Goal: Navigation & Orientation: Go to known website

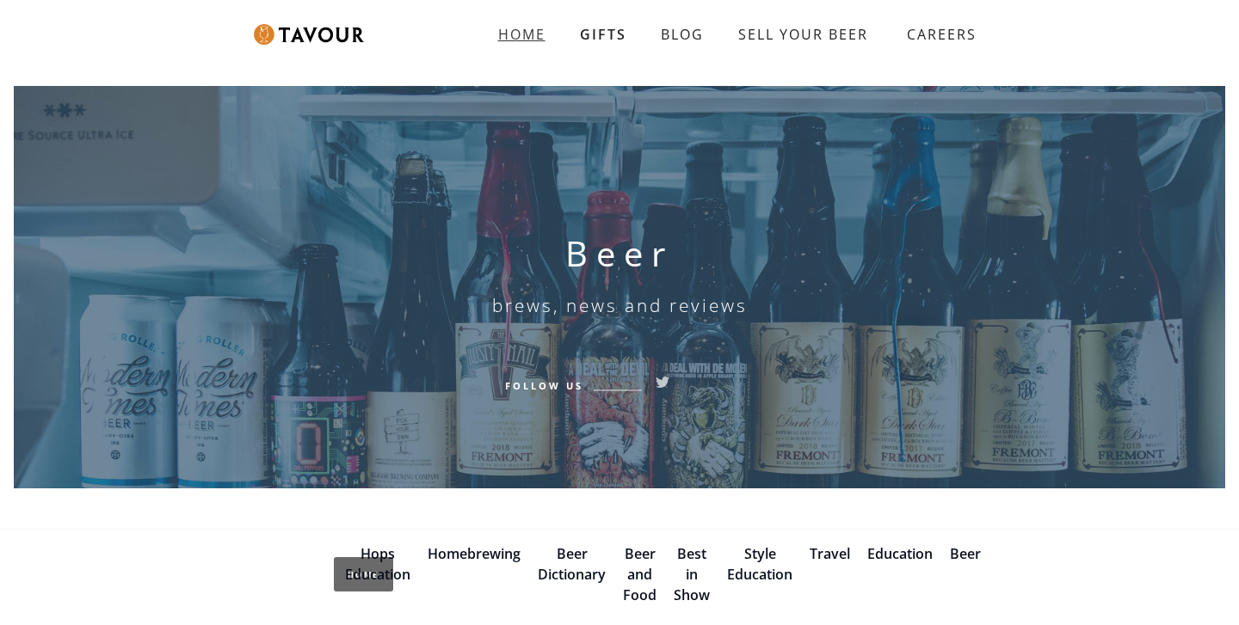
click at [536, 28] on strong "HOME" at bounding box center [521, 34] width 47 height 19
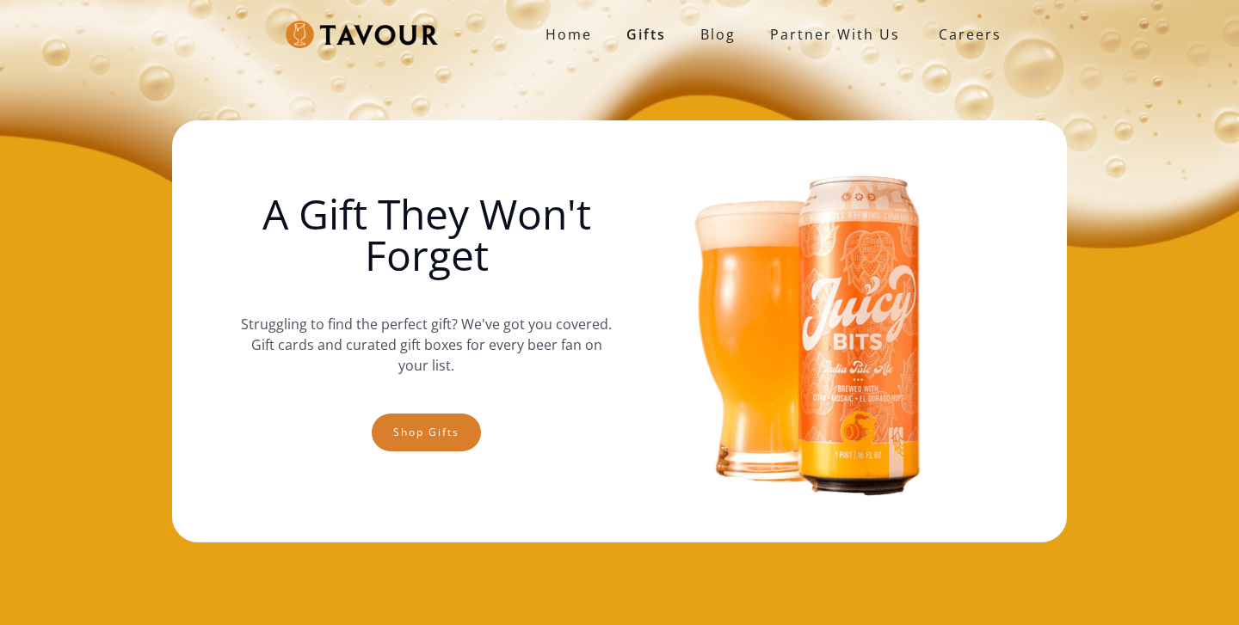
click at [362, 36] on img at bounding box center [362, 35] width 152 height 28
click at [296, 31] on img at bounding box center [362, 35] width 152 height 28
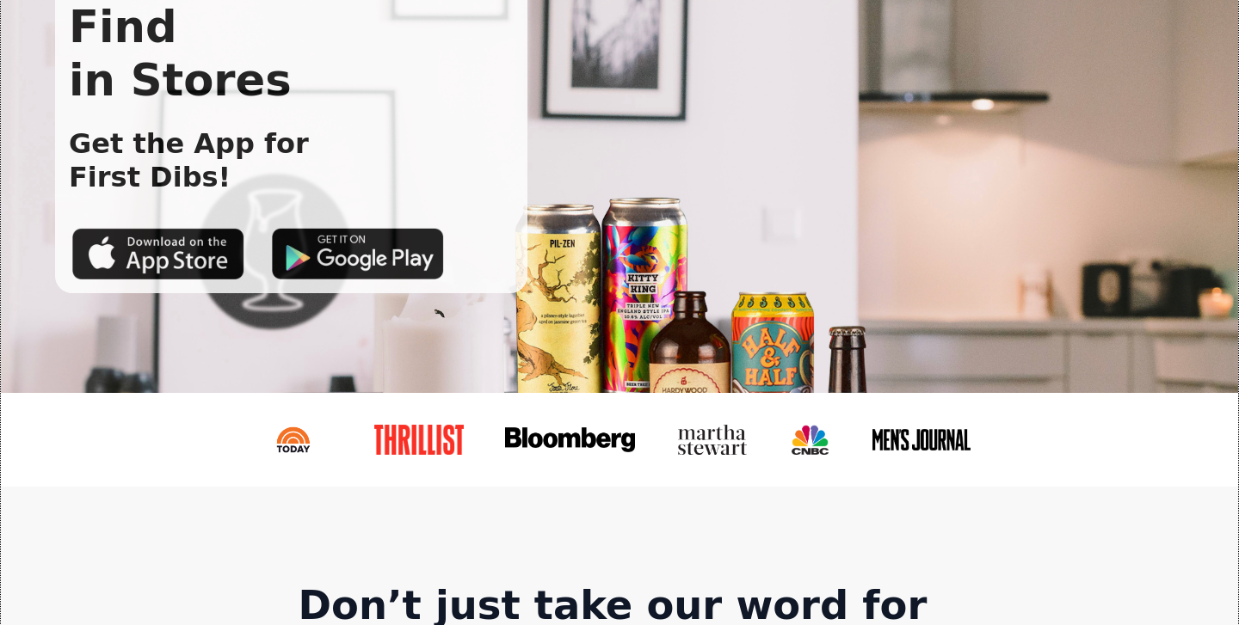
scroll to position [490, 0]
